Goal: Task Accomplishment & Management: Use online tool/utility

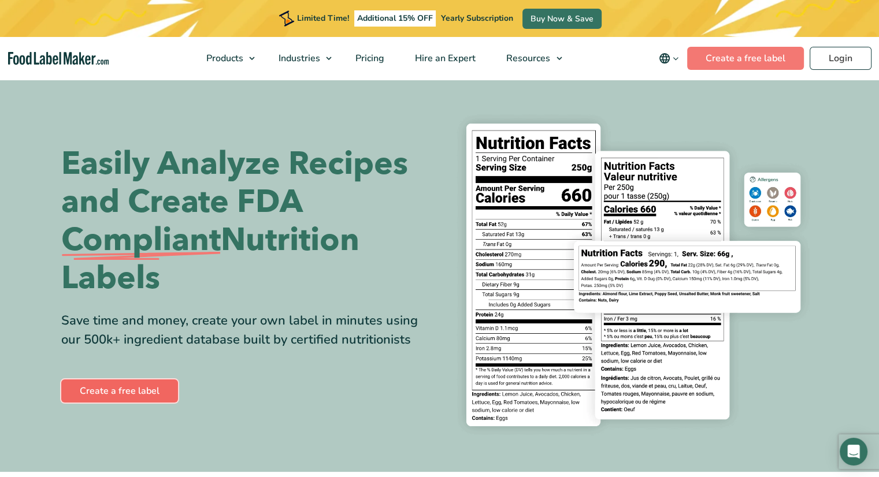
click at [121, 391] on link "Create a free label" at bounding box center [119, 391] width 117 height 23
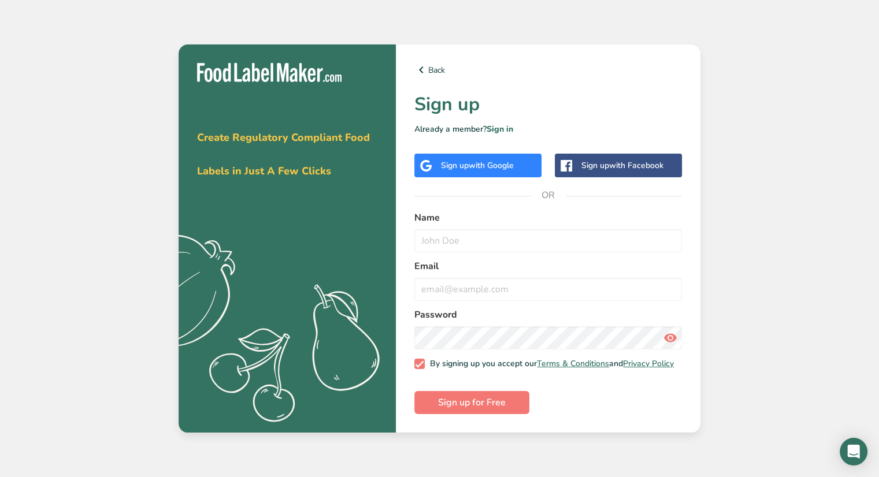
click at [318, 139] on span "Create Regulatory Compliant Food Labels in Just A Few Clicks" at bounding box center [283, 154] width 173 height 47
click at [426, 60] on icon at bounding box center [421, 70] width 14 height 21
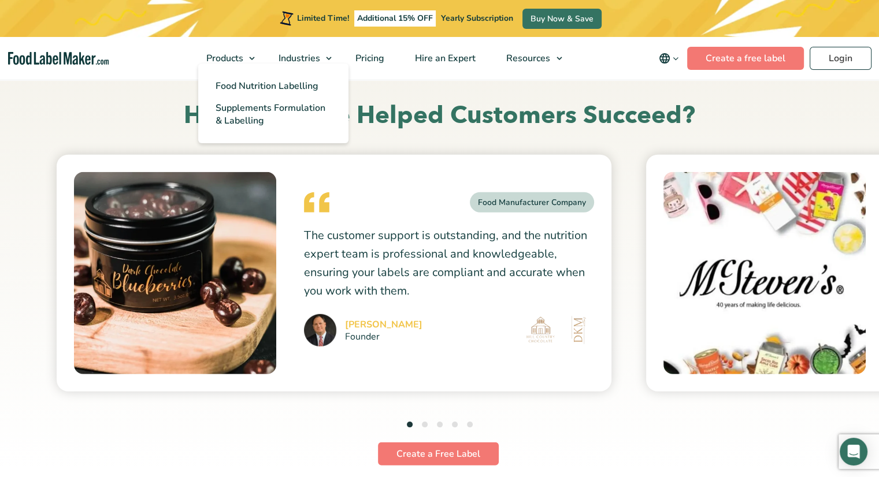
scroll to position [3179, 0]
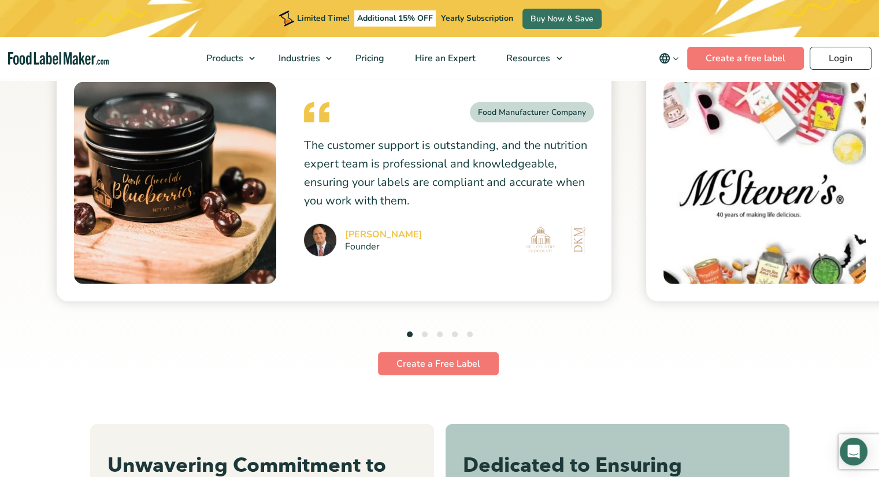
click at [298, 242] on div "Food Manufacturer Company The customer support is outstanding, and the nutritio…" at bounding box center [334, 183] width 555 height 237
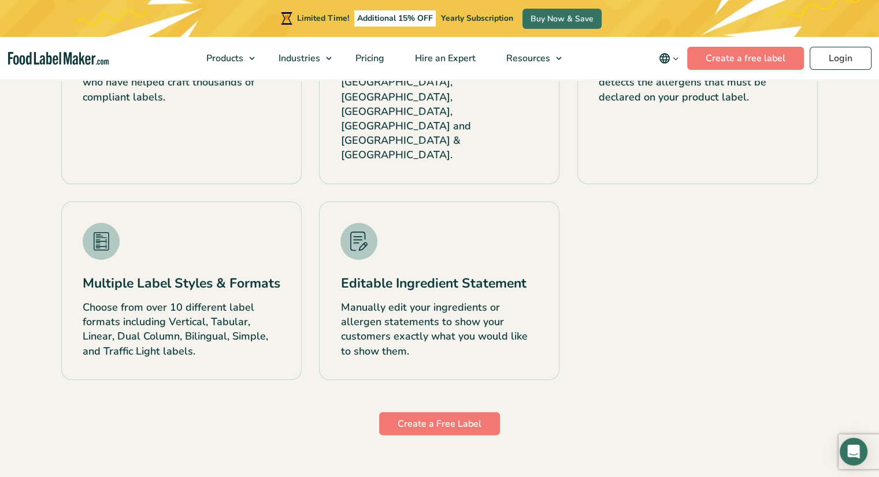
scroll to position [2770, 0]
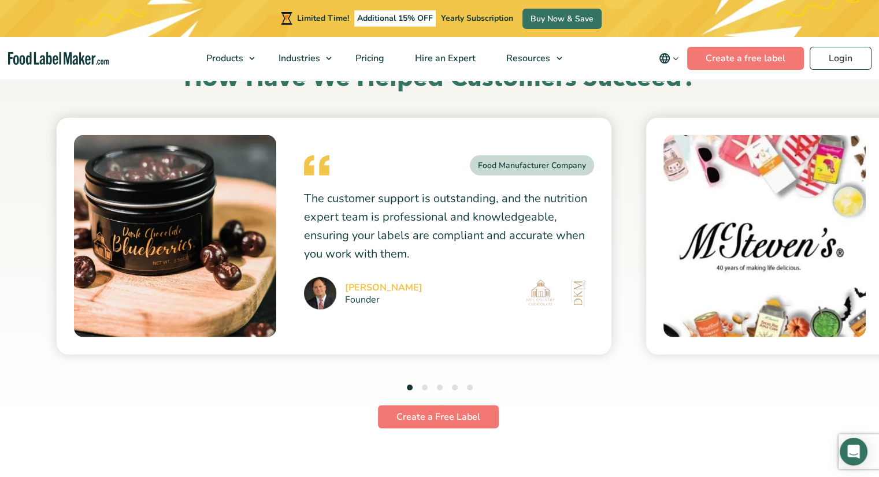
scroll to position [3117, 0]
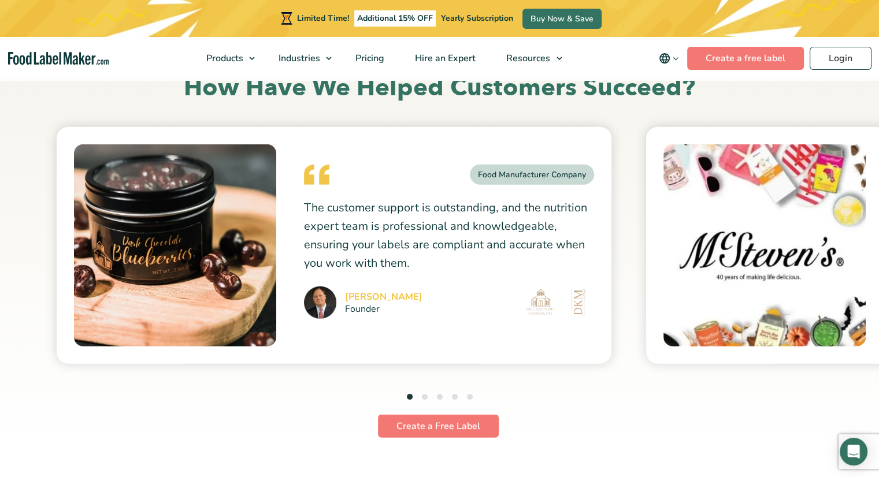
click at [423, 391] on li "2" at bounding box center [425, 398] width 6 height 16
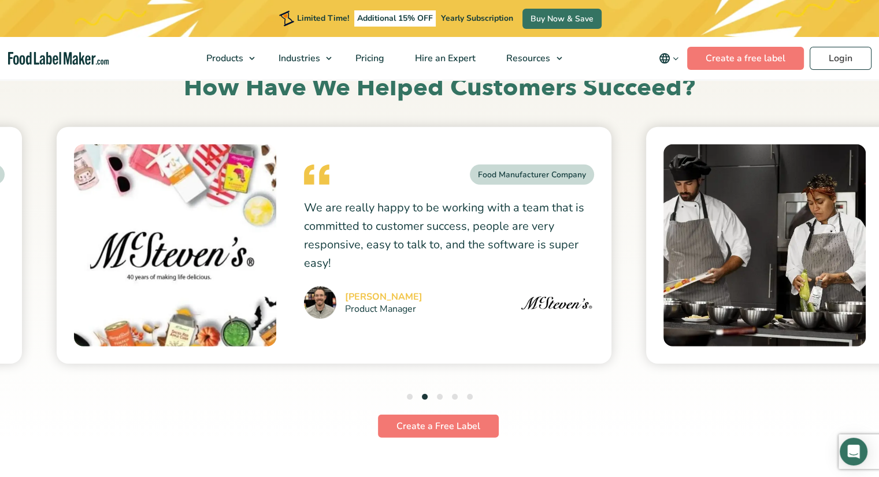
click at [443, 397] on ul "1 2 3 4 5" at bounding box center [440, 398] width 66 height 16
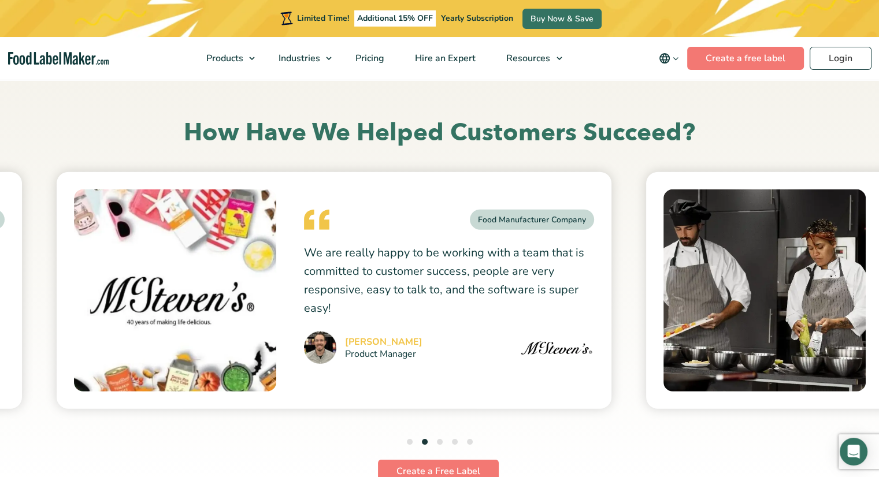
scroll to position [3059, 0]
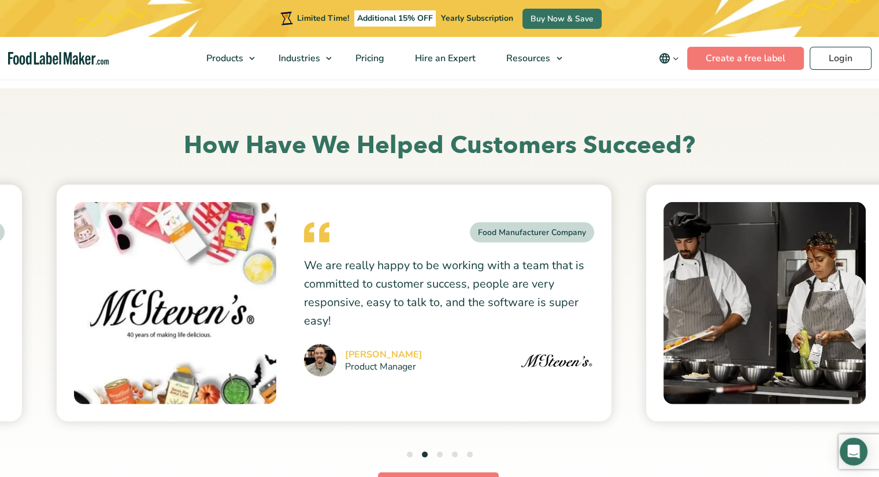
click at [442, 397] on div "How Have We Helped Customers Succeed? Food Manufacturer Company Dan Mccoy Found…" at bounding box center [440, 293] width 775 height 410
click at [439, 452] on button "3" at bounding box center [440, 455] width 6 height 6
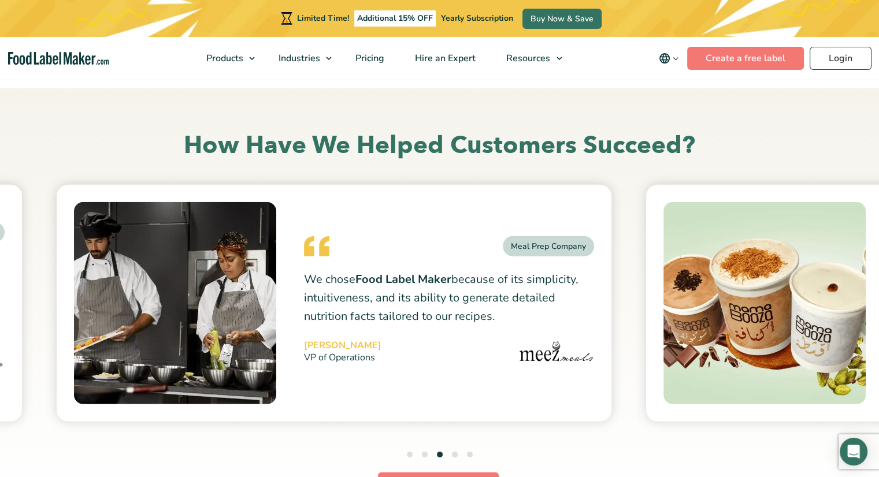
click at [455, 455] on button "4" at bounding box center [455, 455] width 6 height 6
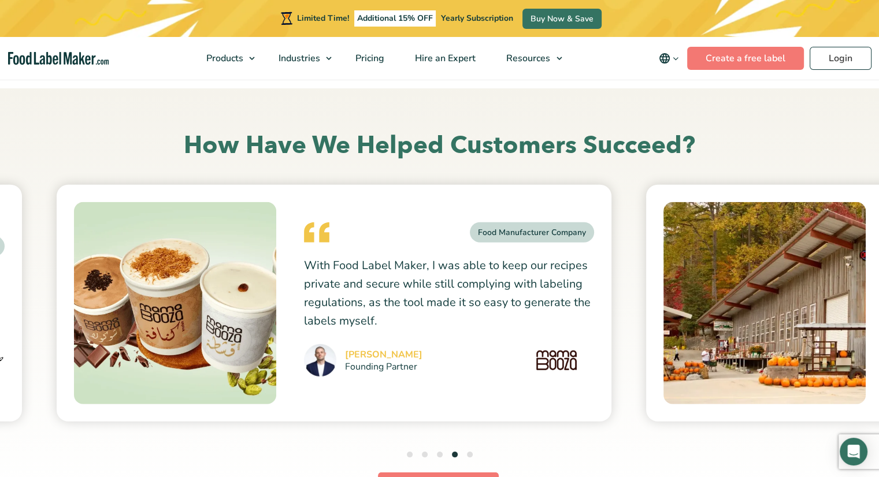
click at [468, 454] on button "5" at bounding box center [470, 455] width 6 height 6
